Goal: Task Accomplishment & Management: Use online tool/utility

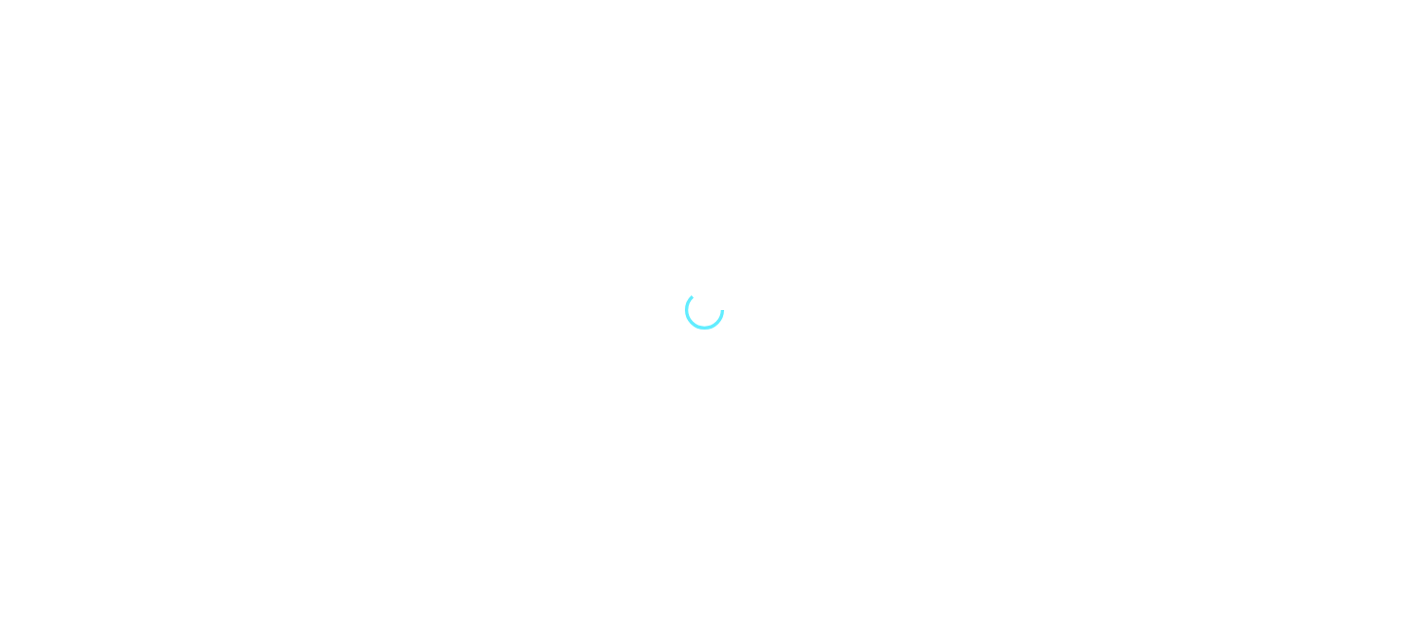
select select "Song"
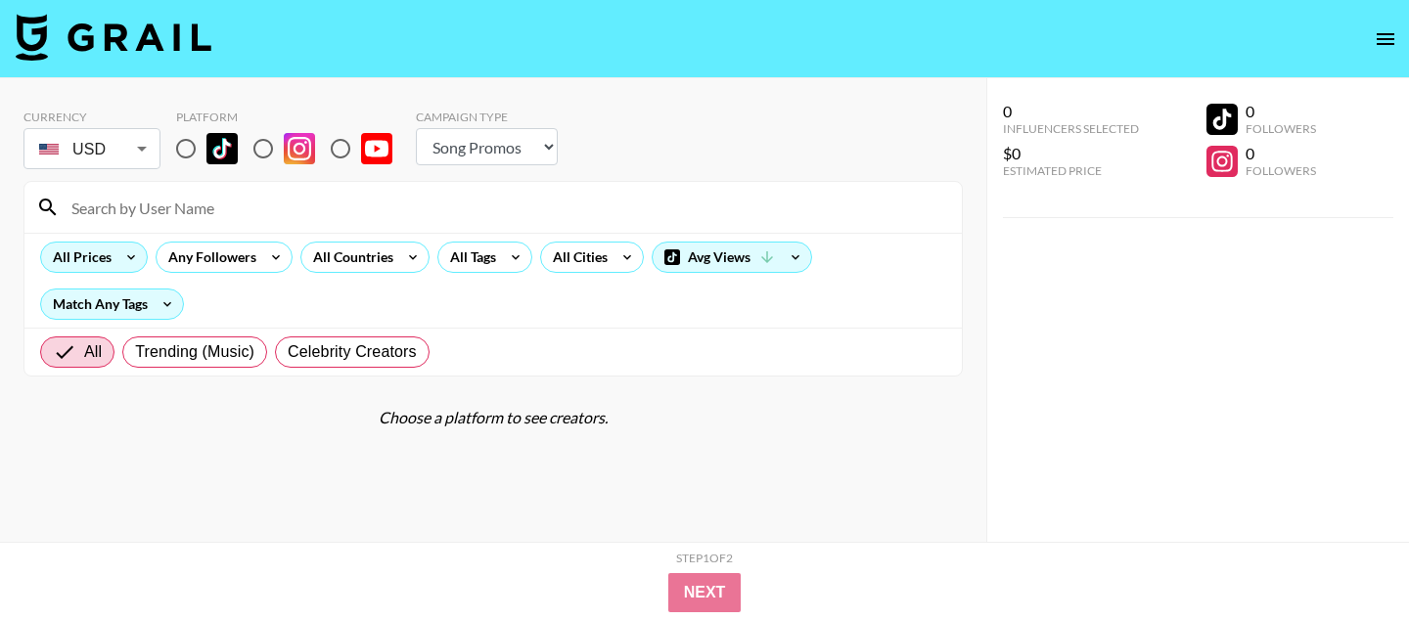
click at [189, 143] on input "radio" at bounding box center [185, 148] width 41 height 41
radio input "true"
click at [103, 249] on div "All Prices" at bounding box center [78, 257] width 74 height 29
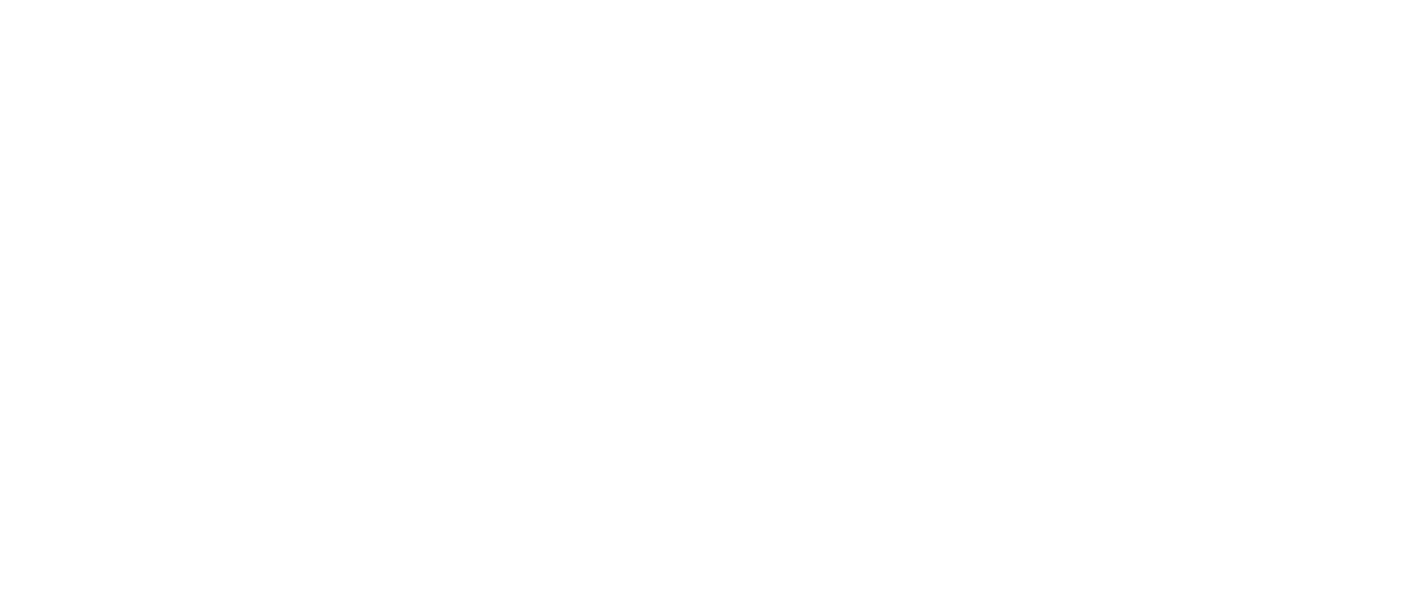
select select "Song"
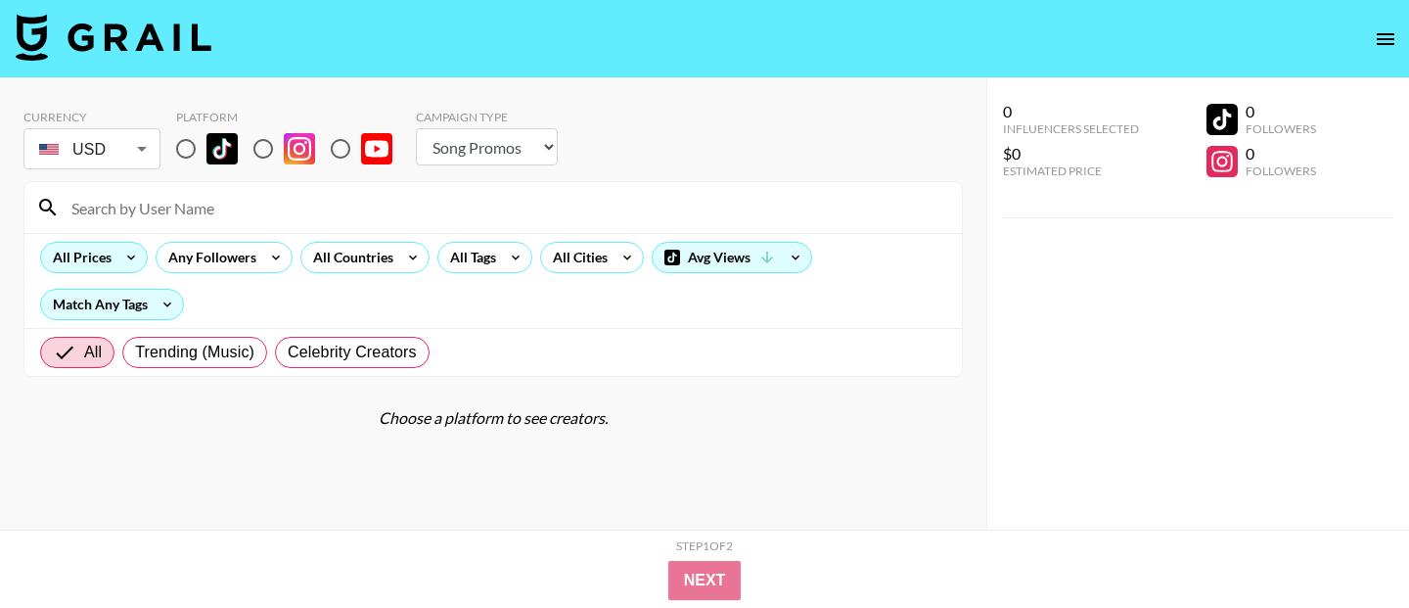
click at [135, 254] on icon at bounding box center [130, 257] width 31 height 29
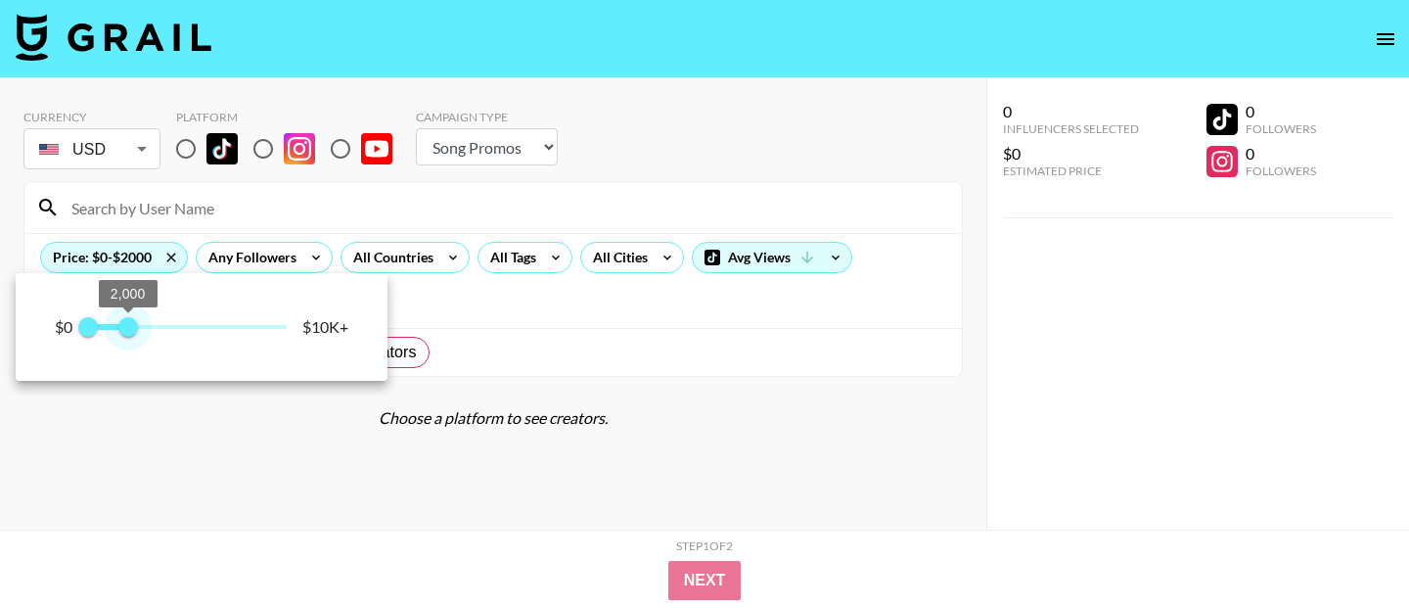
type input "1500"
drag, startPoint x: 295, startPoint y: 329, endPoint x: 119, endPoint y: 325, distance: 175.2
click at [118, 325] on span "1,500" at bounding box center [118, 327] width 20 height 20
click at [187, 156] on div at bounding box center [704, 304] width 1409 height 608
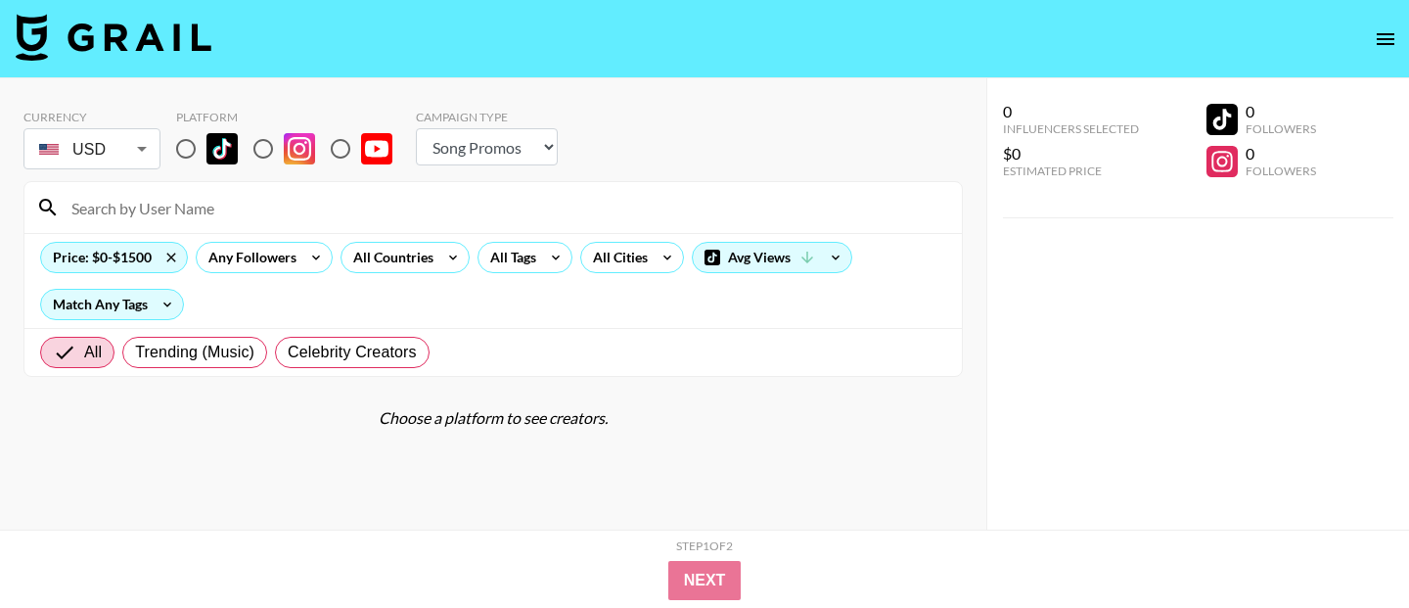
click at [187, 149] on input "radio" at bounding box center [185, 148] width 41 height 41
radio input "true"
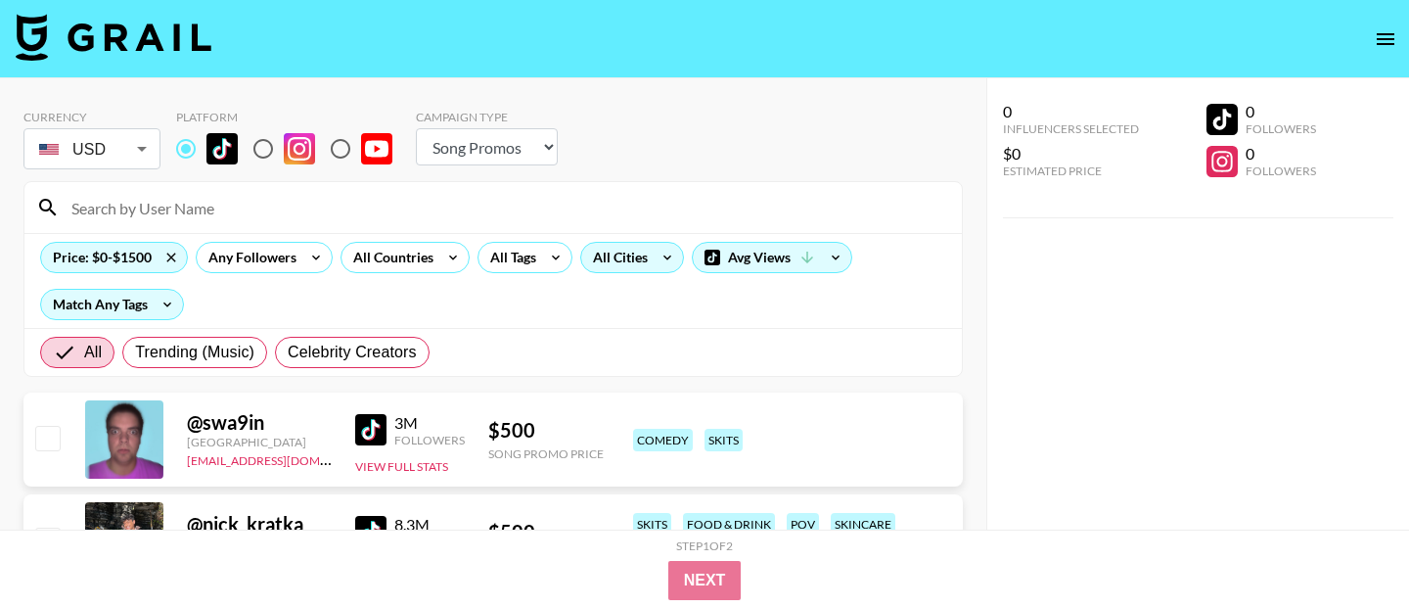
click at [648, 262] on div "All Cities" at bounding box center [616, 257] width 70 height 29
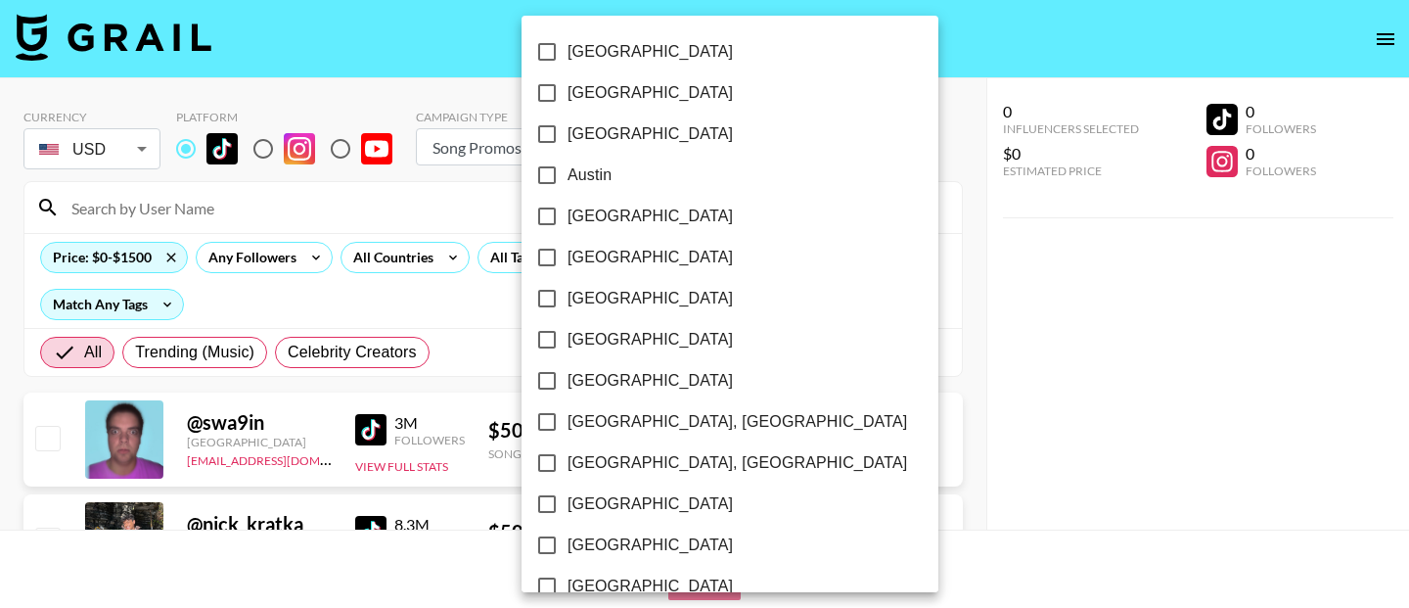
click at [555, 89] on input "[GEOGRAPHIC_DATA]" at bounding box center [546, 92] width 41 height 41
checkbox input "true"
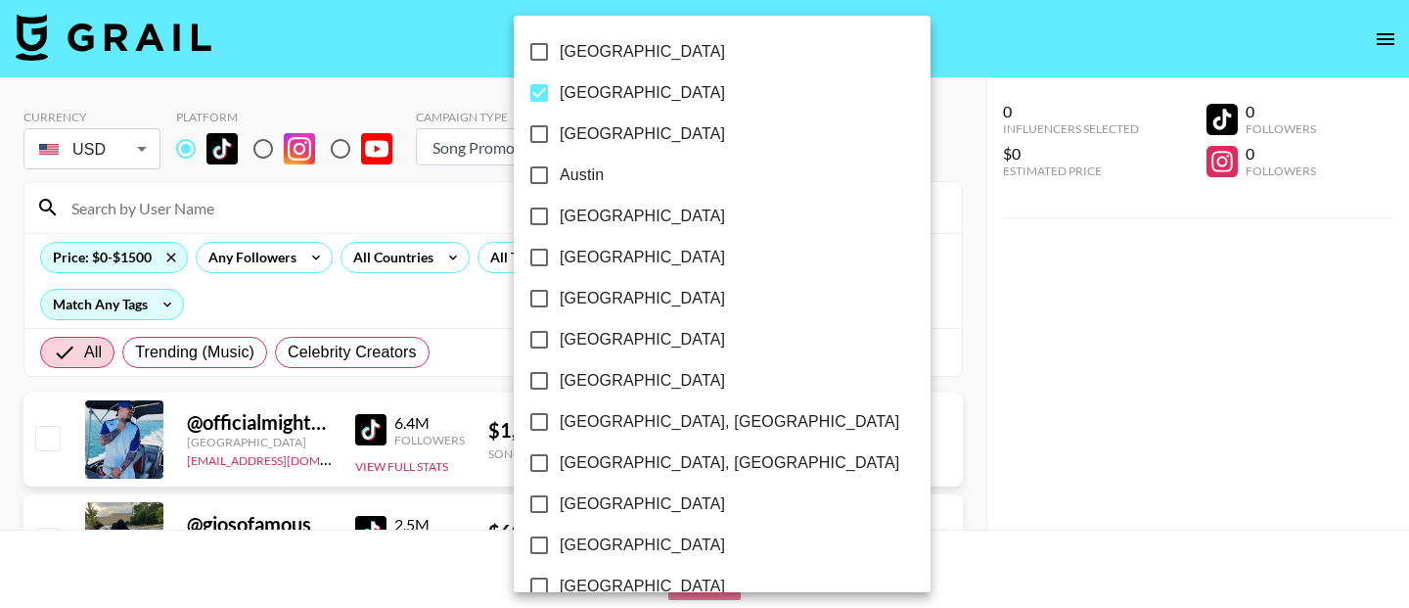
click at [849, 162] on div at bounding box center [704, 304] width 1409 height 608
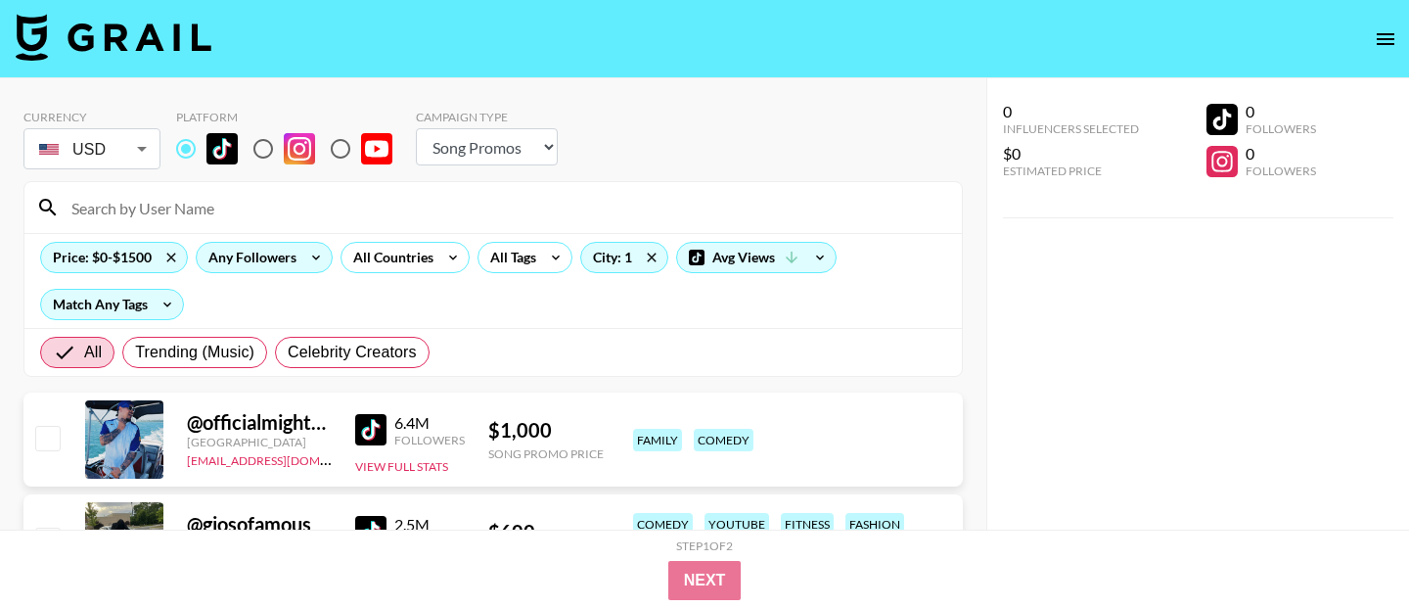
click at [297, 250] on div "Any Followers" at bounding box center [249, 257] width 104 height 29
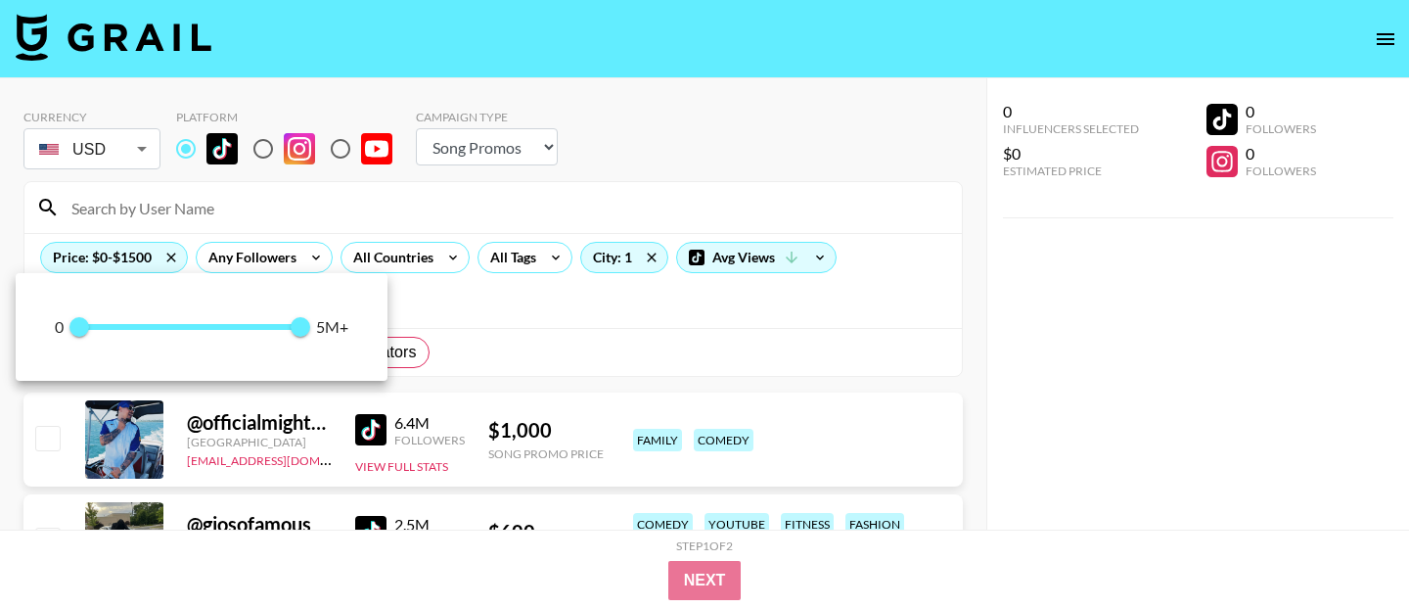
click at [768, 169] on div at bounding box center [704, 304] width 1409 height 608
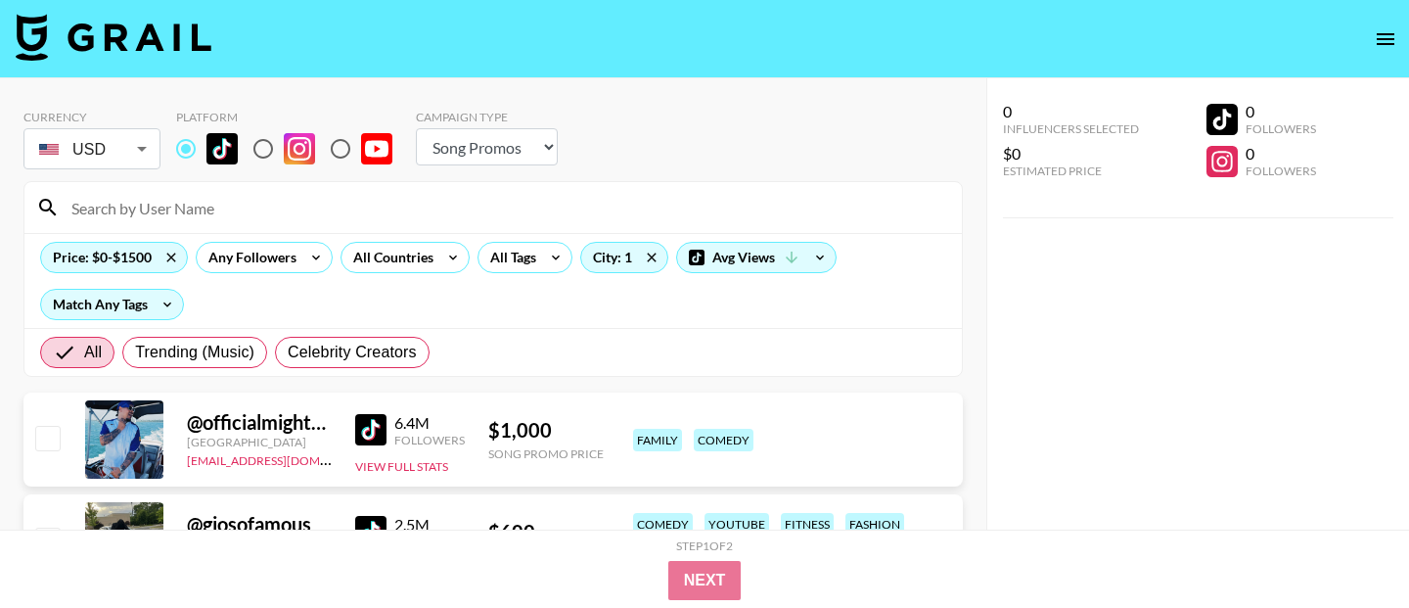
click at [267, 146] on input "radio" at bounding box center [263, 148] width 41 height 41
radio input "true"
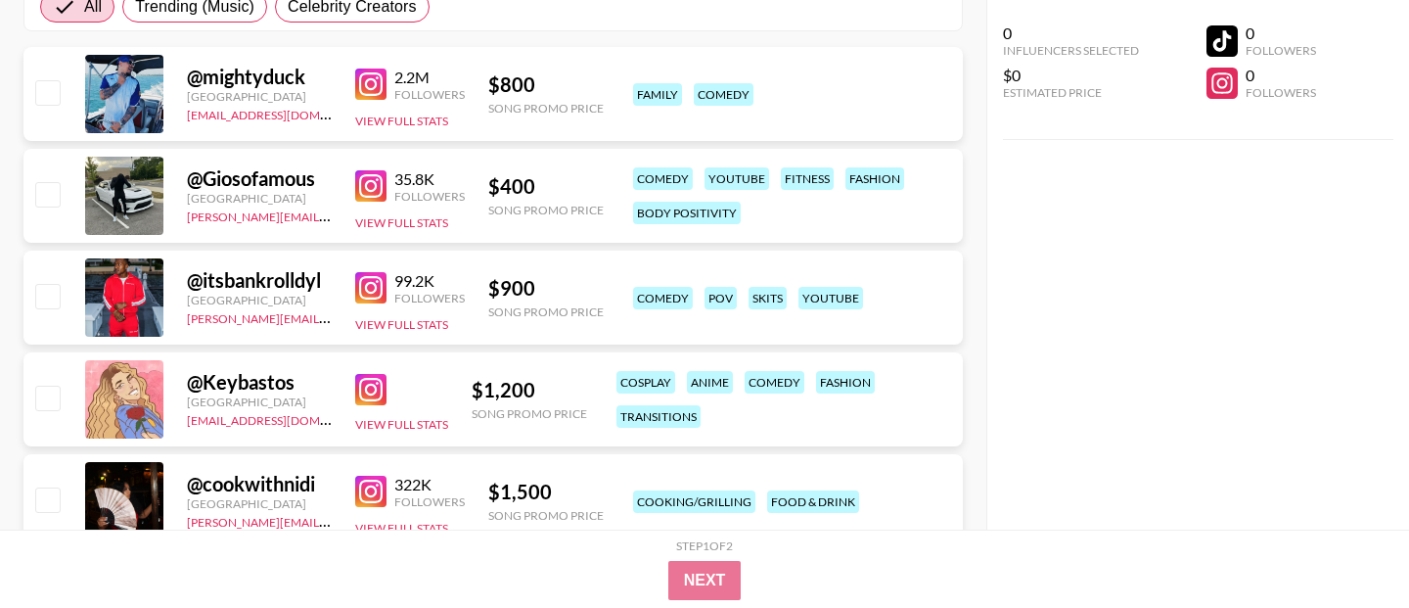
scroll to position [375, 0]
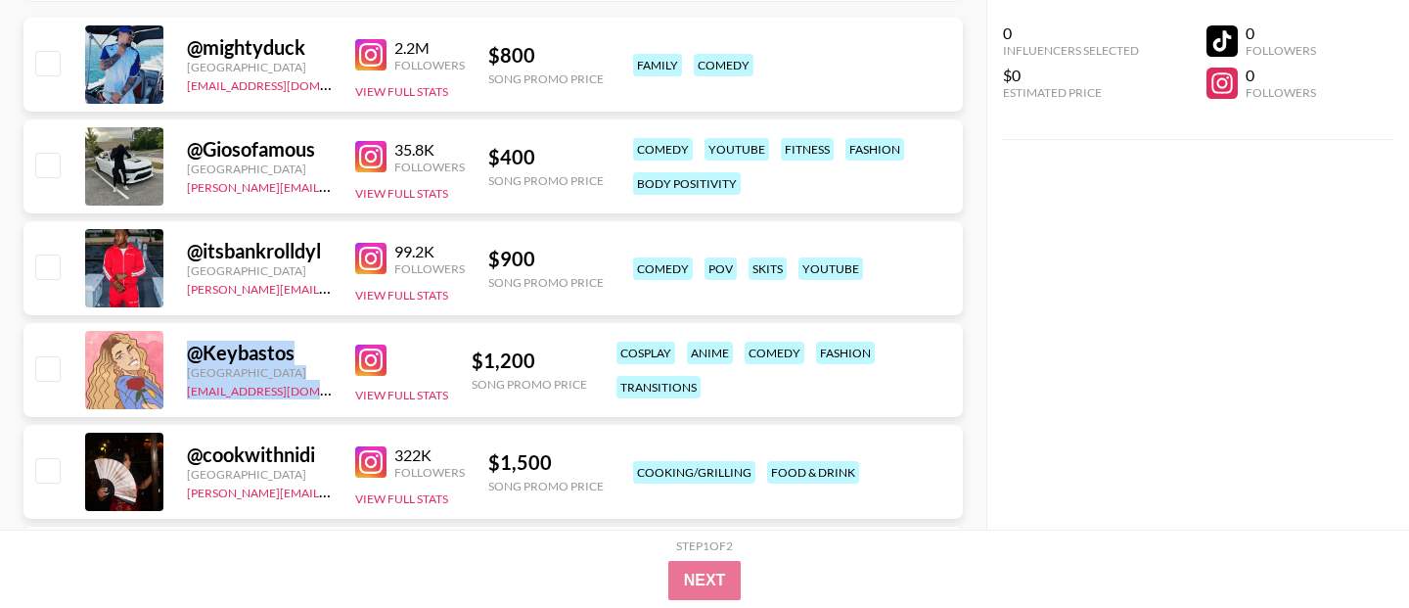
drag, startPoint x: 330, startPoint y: 389, endPoint x: 176, endPoint y: 386, distance: 153.7
click at [176, 386] on div "@ Keybastos [GEOGRAPHIC_DATA] [EMAIL_ADDRESS][DOMAIN_NAME] View Full Stats $ 1,…" at bounding box center [492, 370] width 939 height 94
click at [433, 364] on div at bounding box center [401, 359] width 93 height 31
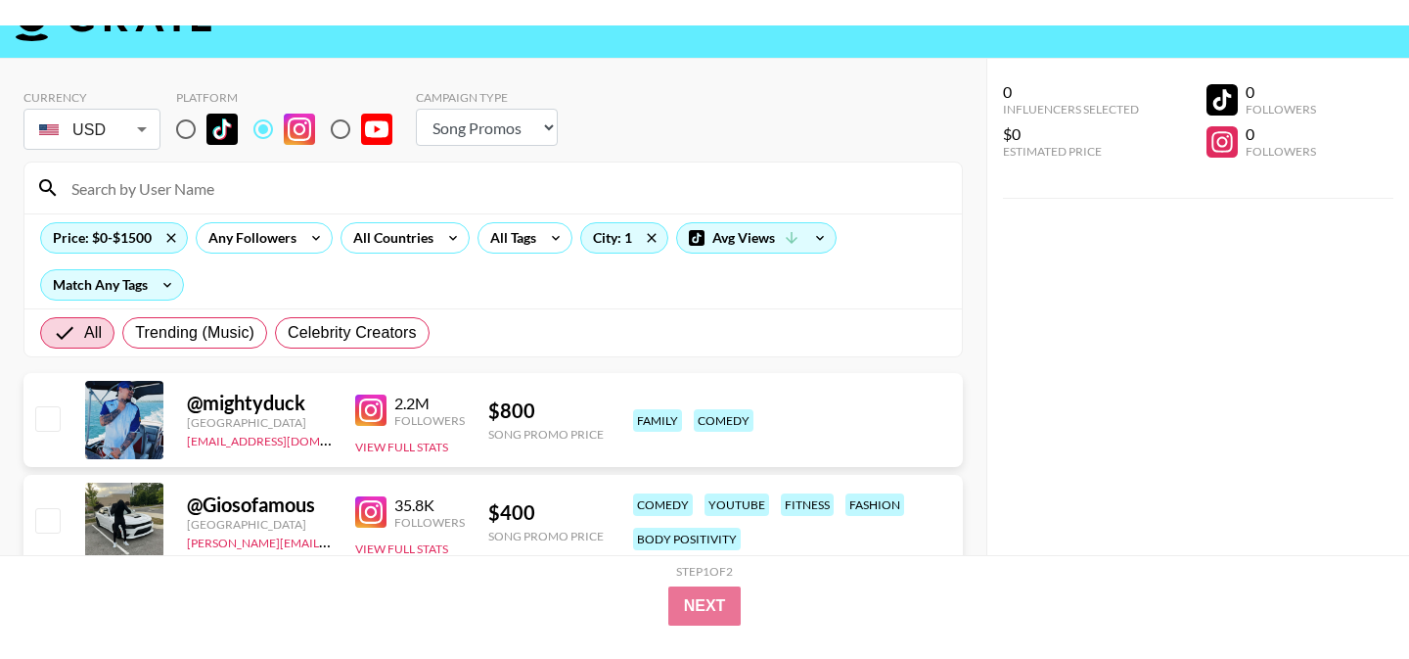
scroll to position [0, 0]
